Goal: Task Accomplishment & Management: Manage account settings

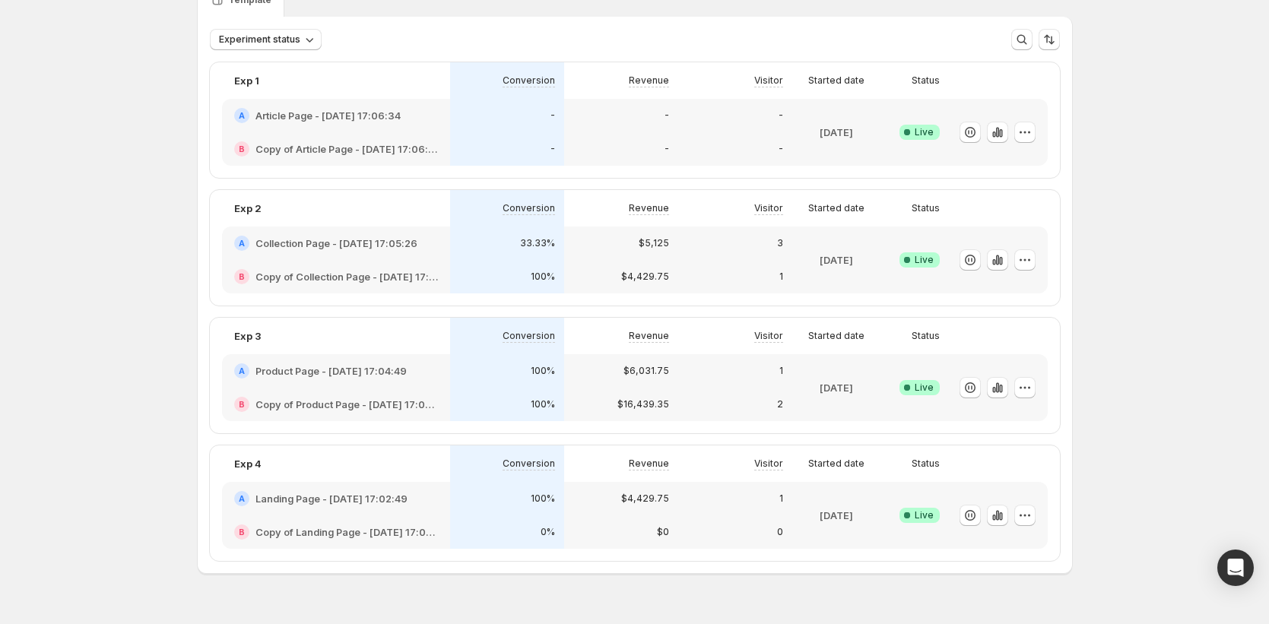
scroll to position [107, 0]
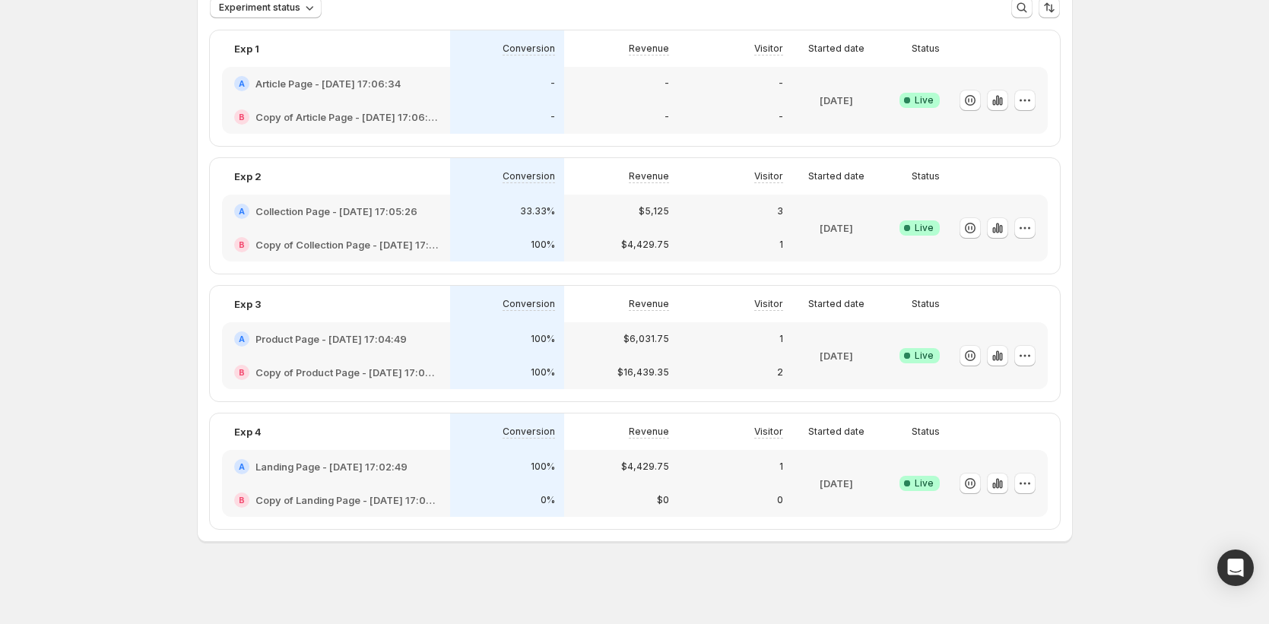
click at [702, 366] on div "2" at bounding box center [735, 372] width 96 height 15
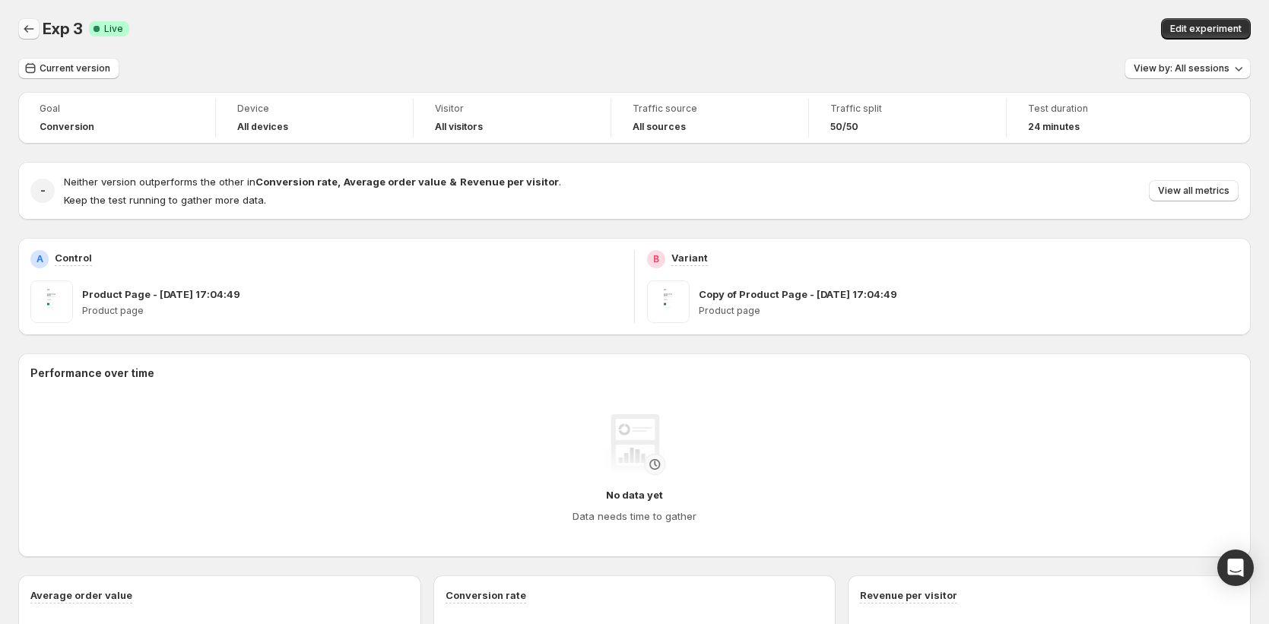
click at [36, 32] on icon "Back" at bounding box center [28, 28] width 15 height 15
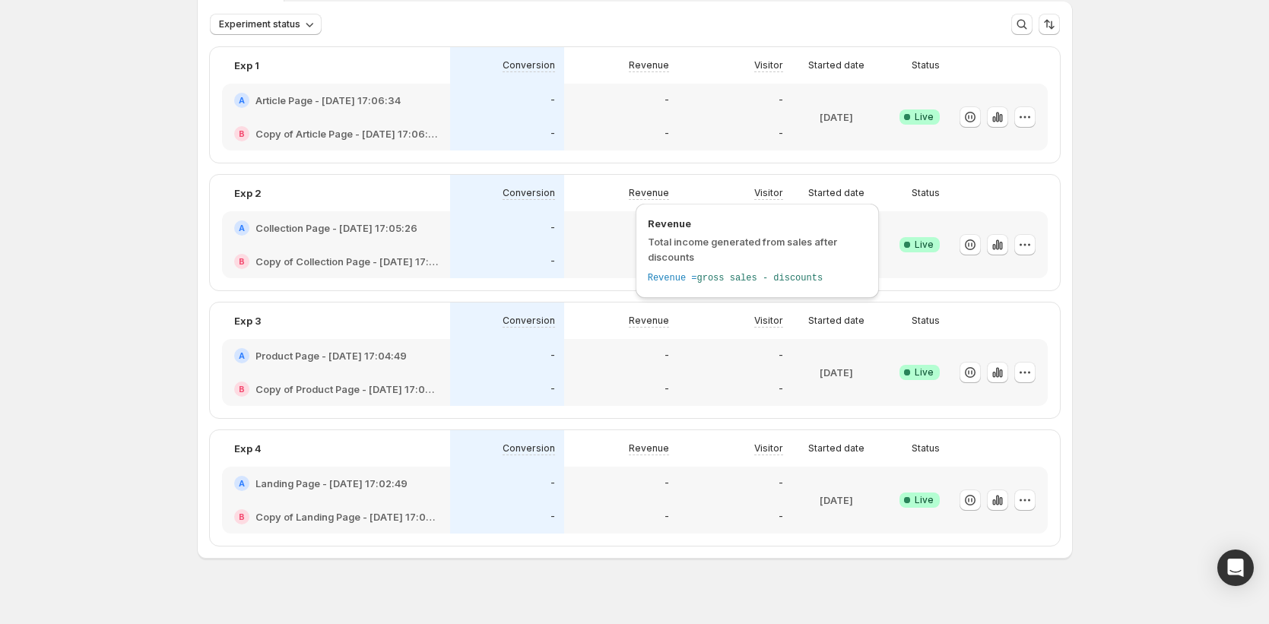
scroll to position [107, 0]
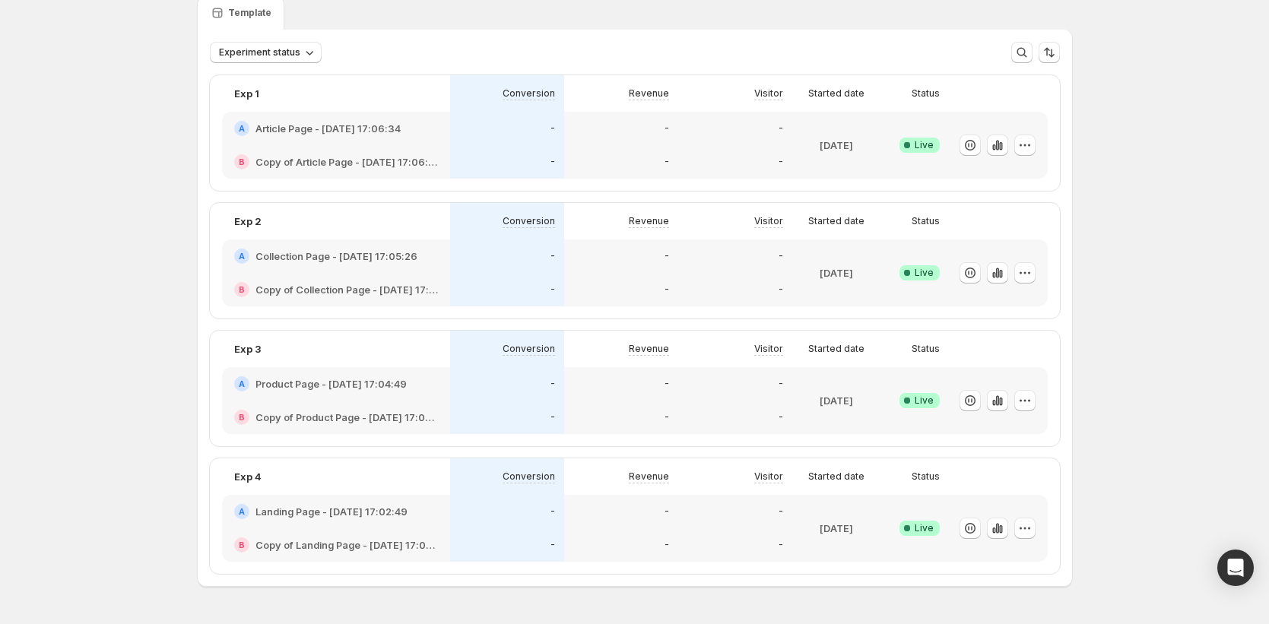
scroll to position [107, 0]
